Goal: Task Accomplishment & Management: Use online tool/utility

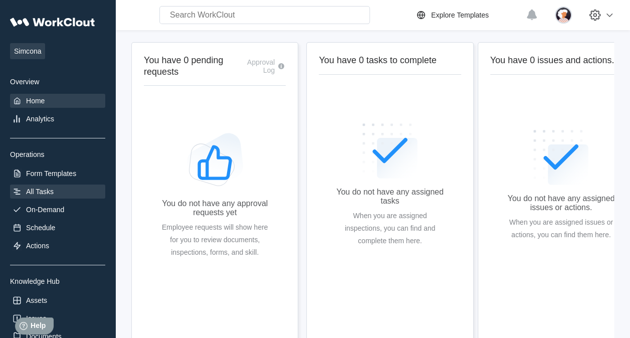
click at [32, 189] on div "All Tasks" at bounding box center [40, 191] width 28 height 8
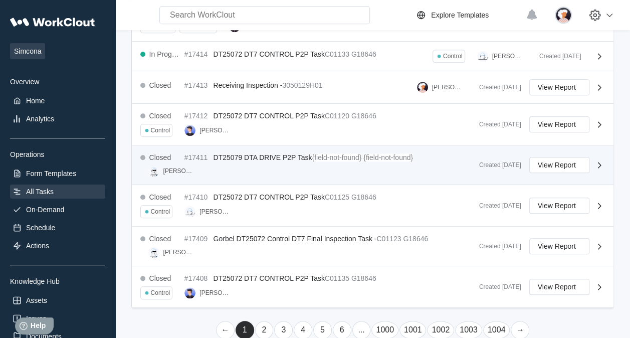
scroll to position [377, 0]
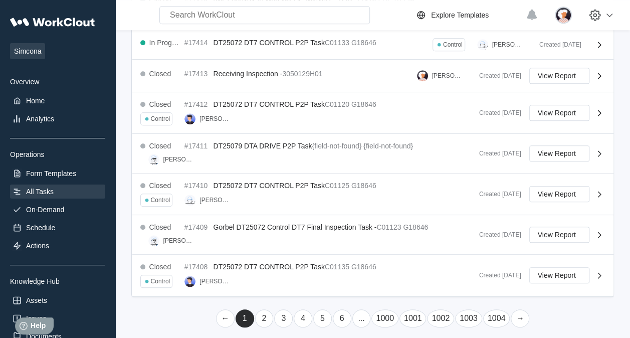
click at [264, 310] on link "2" at bounding box center [264, 318] width 19 height 18
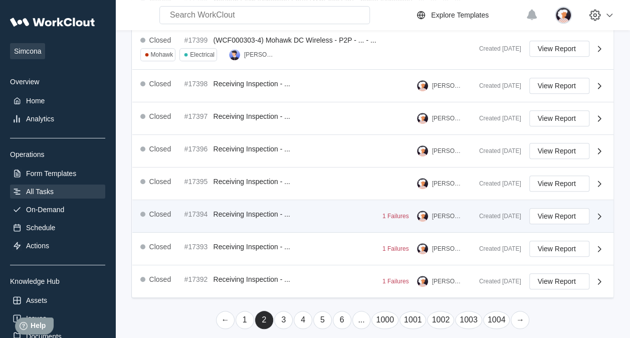
scroll to position [363, 0]
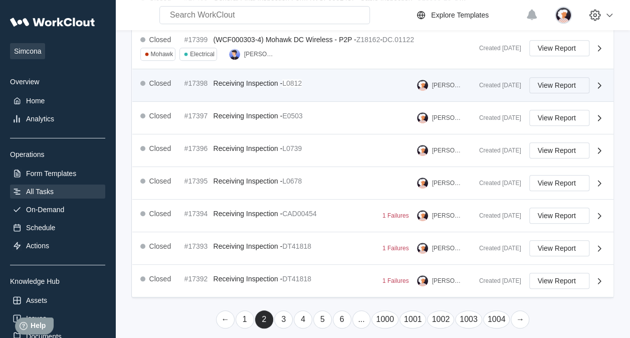
click at [555, 82] on span "View Report" at bounding box center [557, 85] width 38 height 7
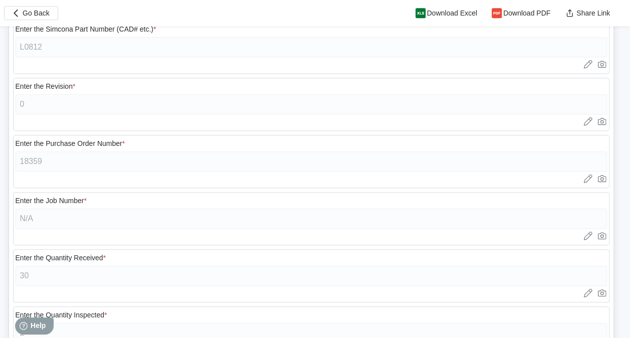
scroll to position [479, 0]
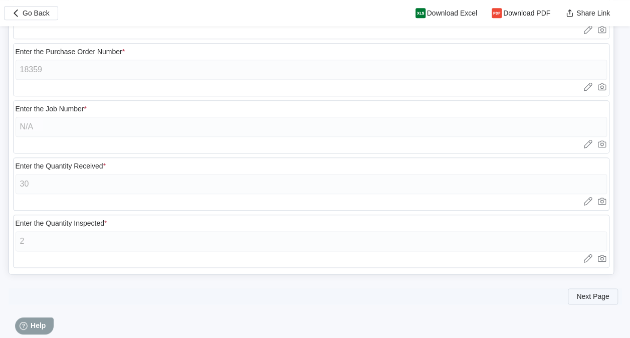
click at [592, 293] on span "Next Page" at bounding box center [592, 296] width 33 height 7
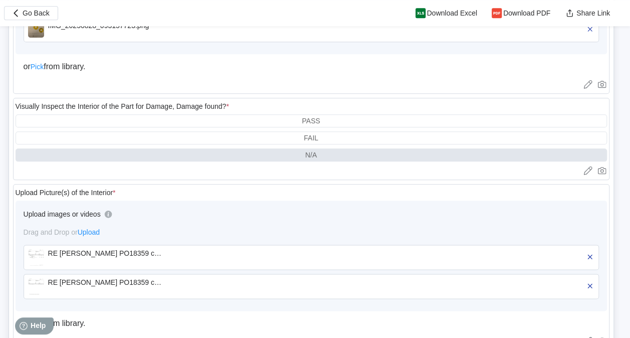
scroll to position [494, 0]
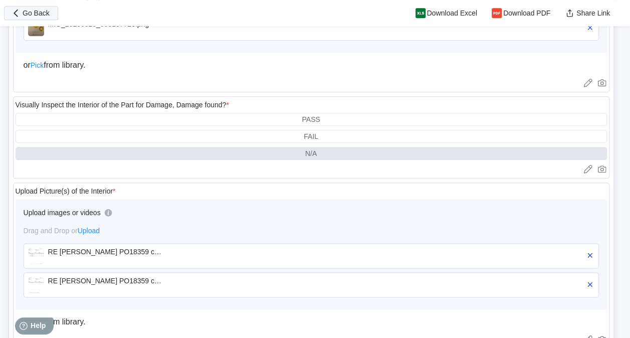
click at [45, 9] on button "Go Back" at bounding box center [31, 13] width 54 height 14
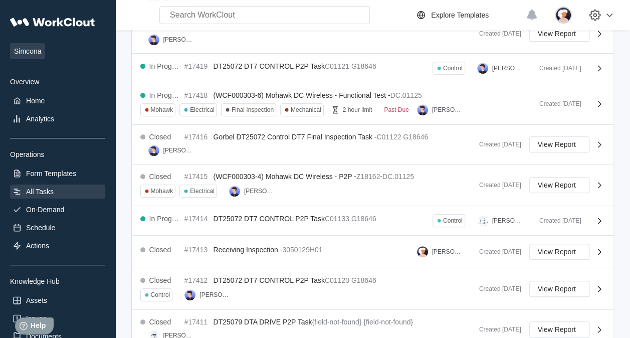
scroll to position [215, 0]
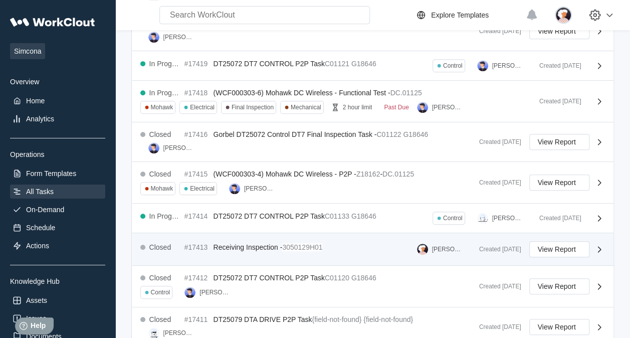
click at [222, 243] on span "Receiving Inspection -" at bounding box center [248, 247] width 69 height 8
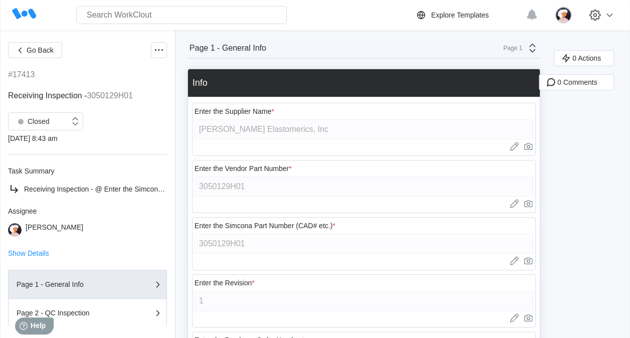
click at [528, 51] on icon at bounding box center [532, 48] width 12 height 12
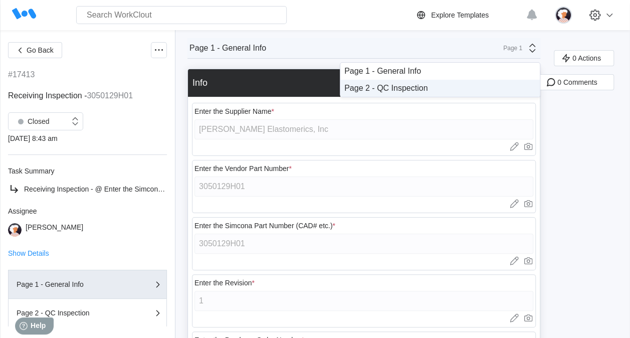
click at [480, 86] on div "Page 2 - QC Inspection" at bounding box center [439, 88] width 191 height 9
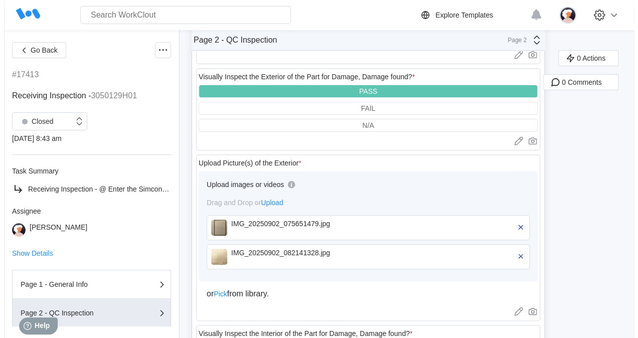
scroll to position [109, 0]
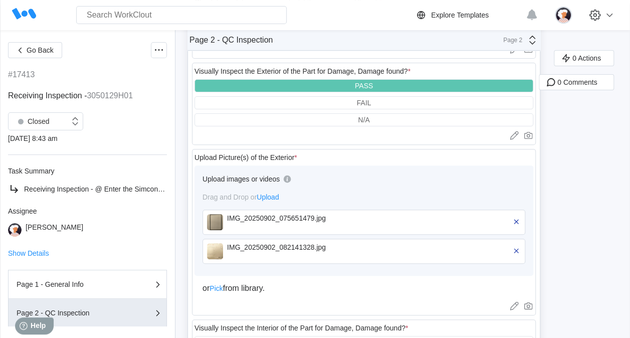
click at [217, 250] on img at bounding box center [215, 251] width 16 height 16
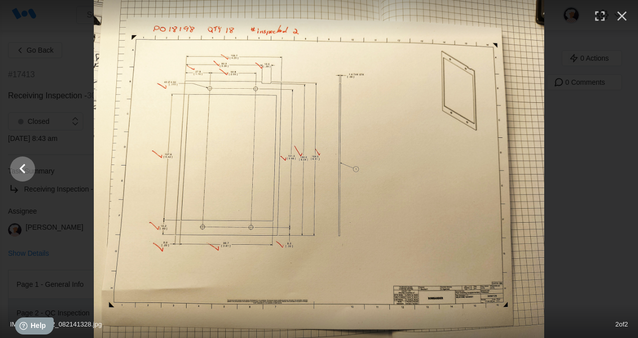
click at [17, 170] on icon "Show slide 1 of 2" at bounding box center [22, 169] width 19 height 24
